Goal: Find specific page/section: Find specific page/section

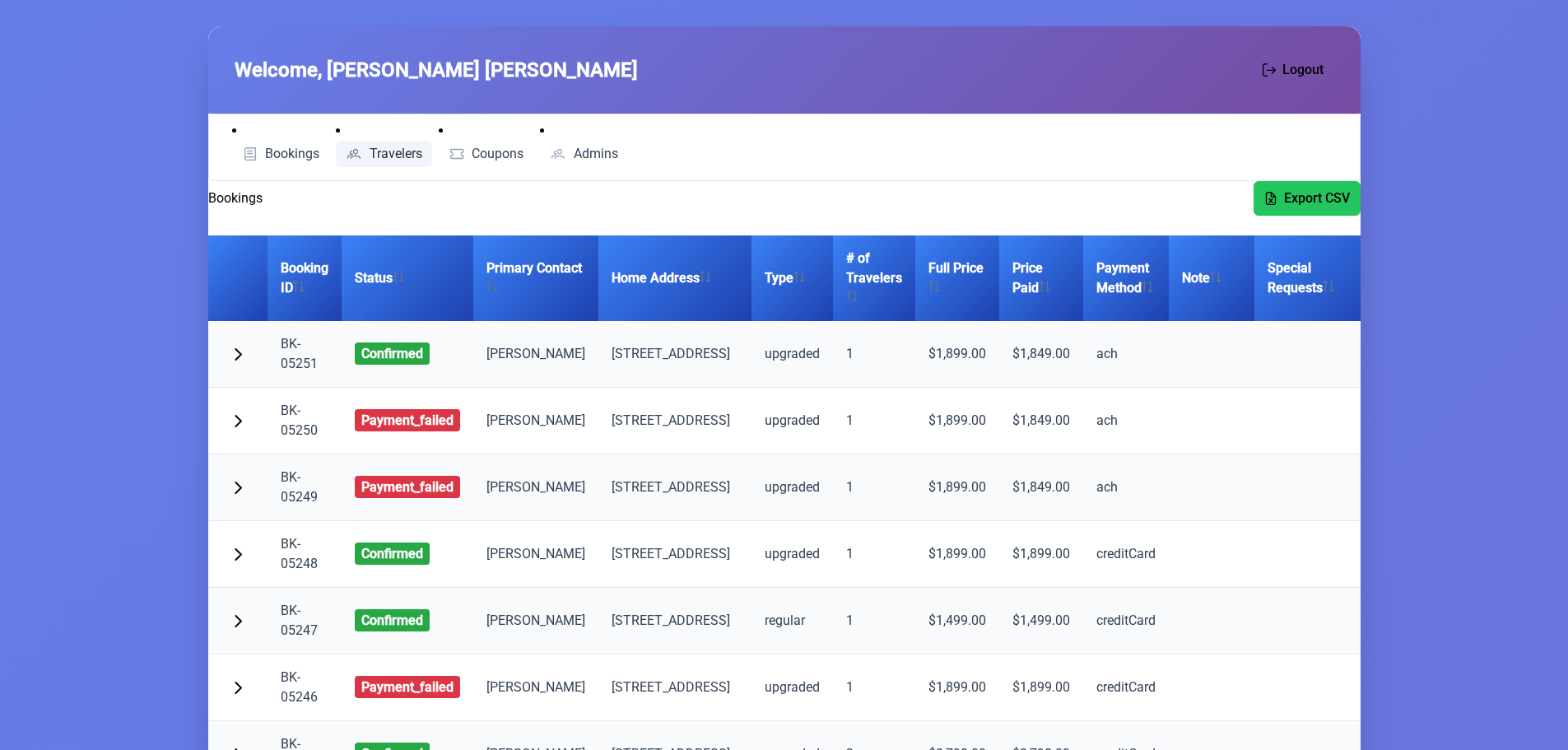
click at [390, 155] on span "Travelers" at bounding box center [396, 153] width 53 height 13
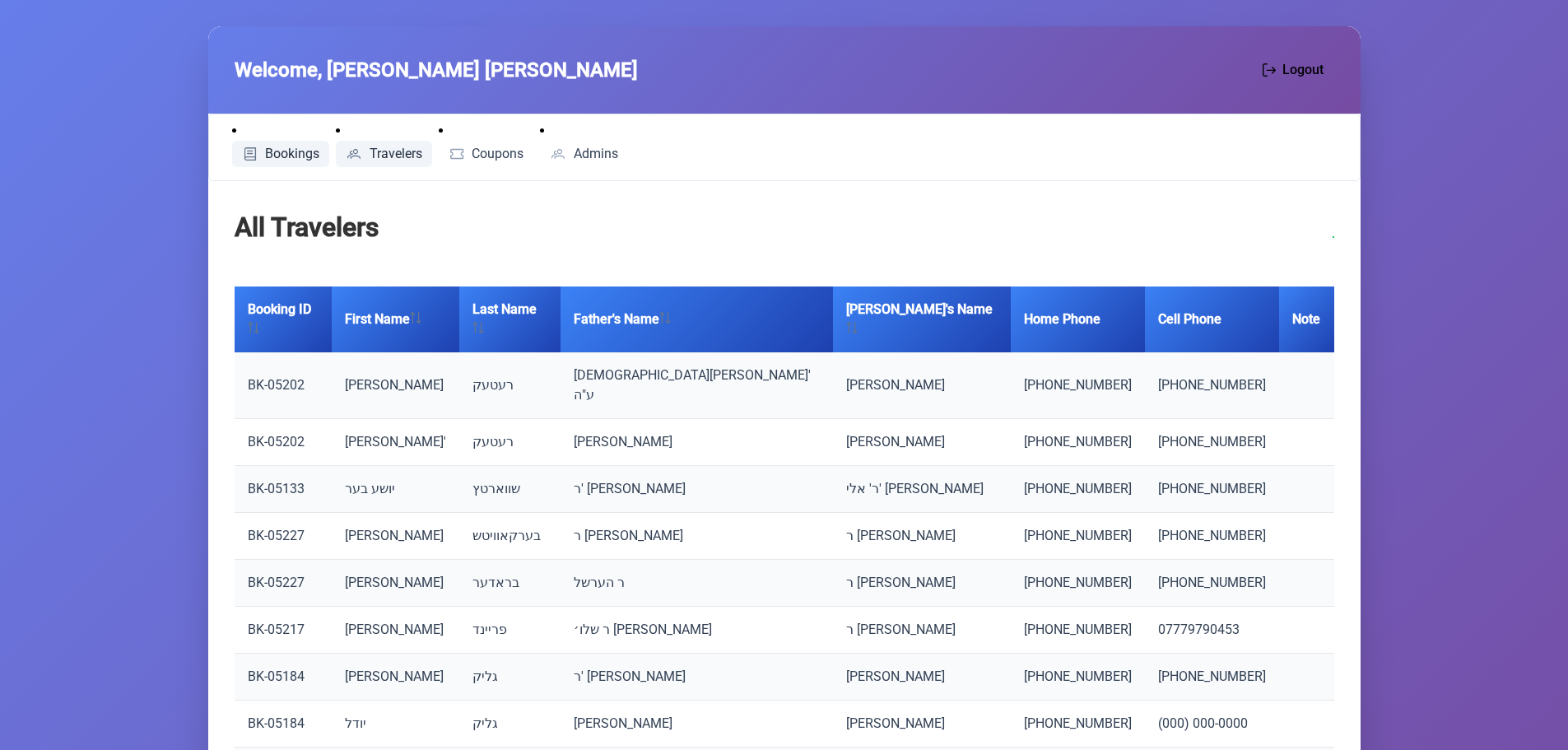
click at [311, 155] on span "Bookings" at bounding box center [293, 153] width 55 height 13
